Goal: Task Accomplishment & Management: Manage account settings

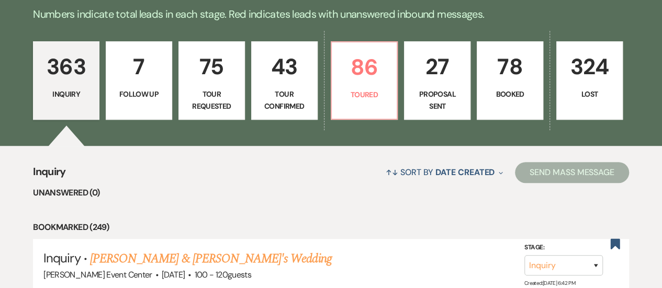
scroll to position [313, 0]
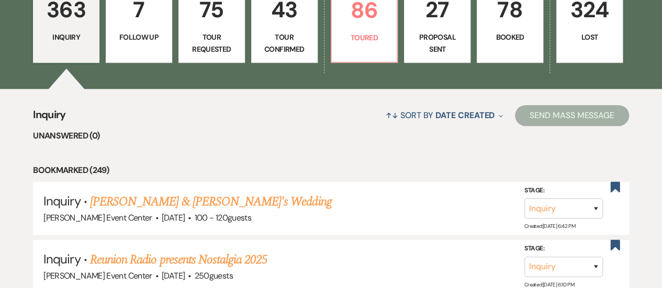
click at [512, 37] on p "Booked" at bounding box center [509, 37] width 53 height 12
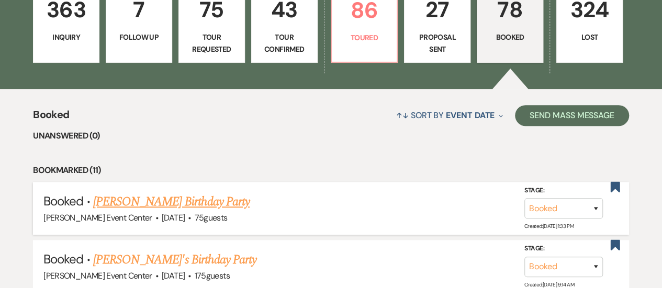
click at [234, 197] on link "[PERSON_NAME] Birthday Party" at bounding box center [171, 202] width 156 height 19
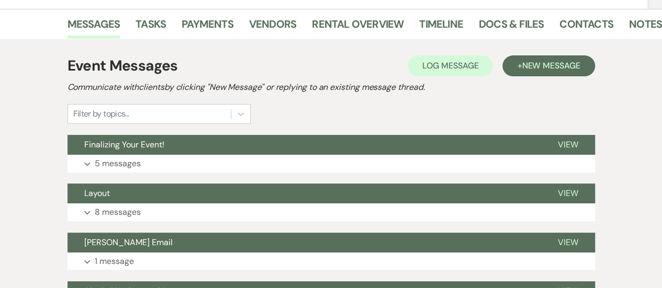
scroll to position [167, 0]
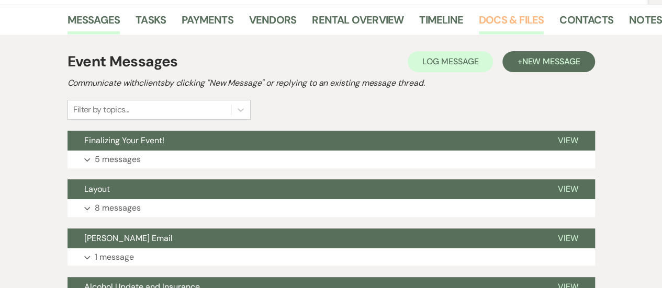
click at [526, 16] on link "Docs & Files" at bounding box center [511, 23] width 65 height 23
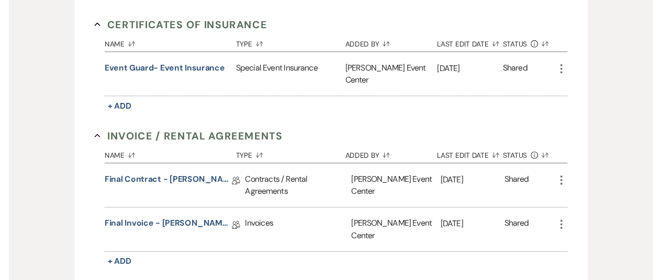
scroll to position [291, 0]
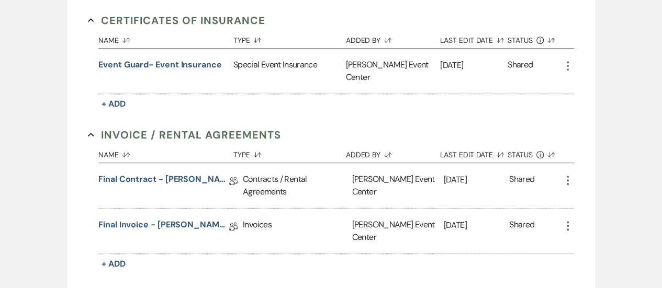
click at [566, 174] on icon "More" at bounding box center [567, 180] width 13 height 13
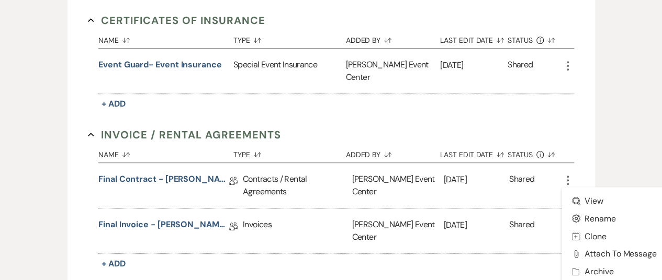
click at [584, 148] on div "Certificates of Insurance Collapse Name Sort Default Type Sort Default Added By…" at bounding box center [331, 253] width 506 height 503
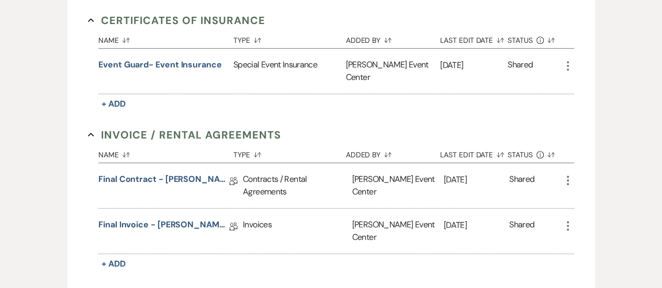
click at [569, 220] on icon "More" at bounding box center [567, 226] width 13 height 13
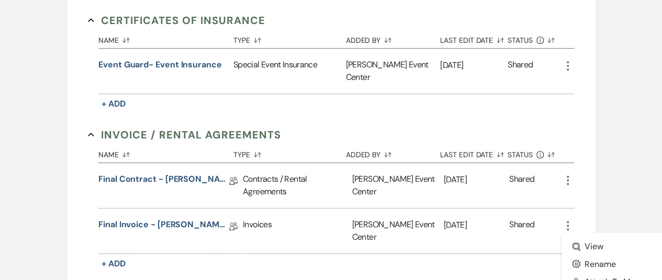
click at [569, 65] on icon "More" at bounding box center [567, 66] width 13 height 13
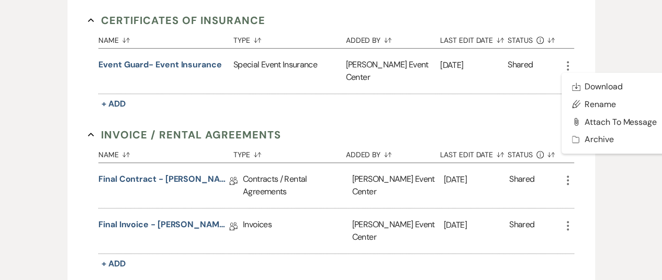
click at [607, 49] on div "+ Add Manage Documents & Files Add event–related files and documents for easy r…" at bounding box center [331, 219] width 596 height 615
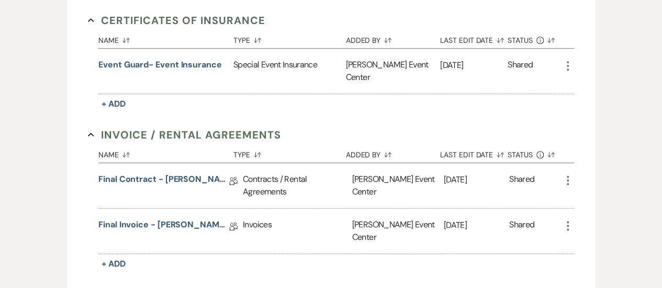
click at [568, 174] on icon "More" at bounding box center [567, 180] width 13 height 13
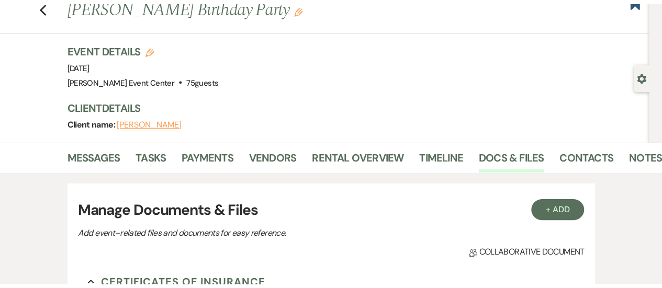
scroll to position [0, 0]
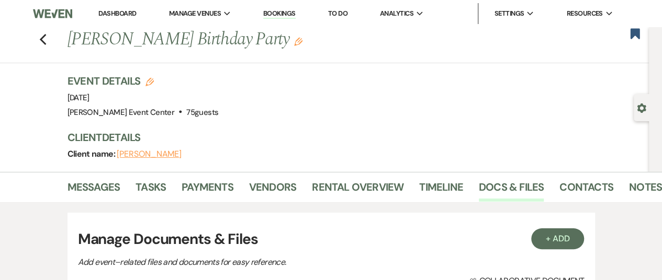
click at [280, 16] on link "Bookings" at bounding box center [279, 14] width 32 height 10
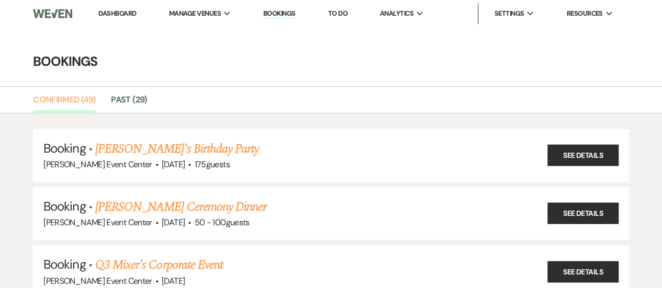
click at [77, 100] on link "Confirmed (49)" at bounding box center [64, 103] width 62 height 20
click at [123, 104] on link "Past (29)" at bounding box center [129, 103] width 36 height 20
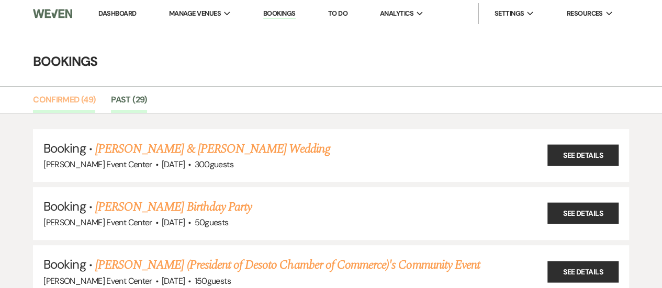
click at [77, 100] on link "Confirmed (49)" at bounding box center [64, 103] width 62 height 20
